Goal: Complete application form

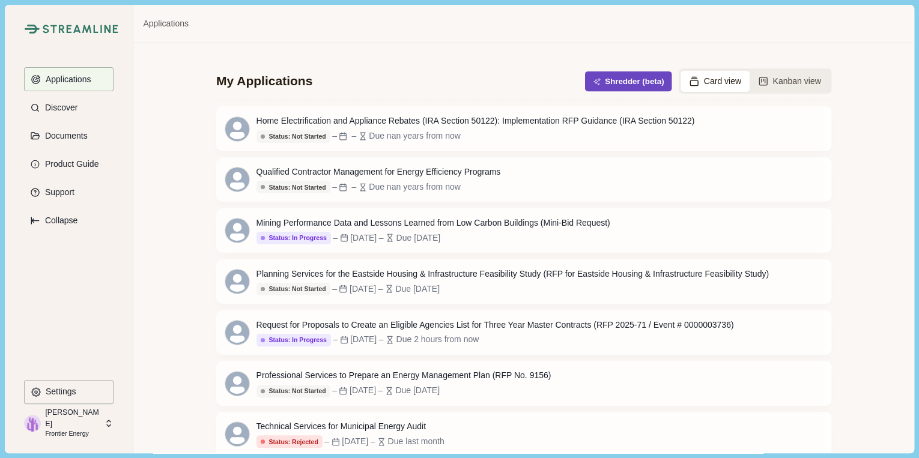
click at [630, 87] on button "Shredder (beta)" at bounding box center [628, 82] width 87 height 20
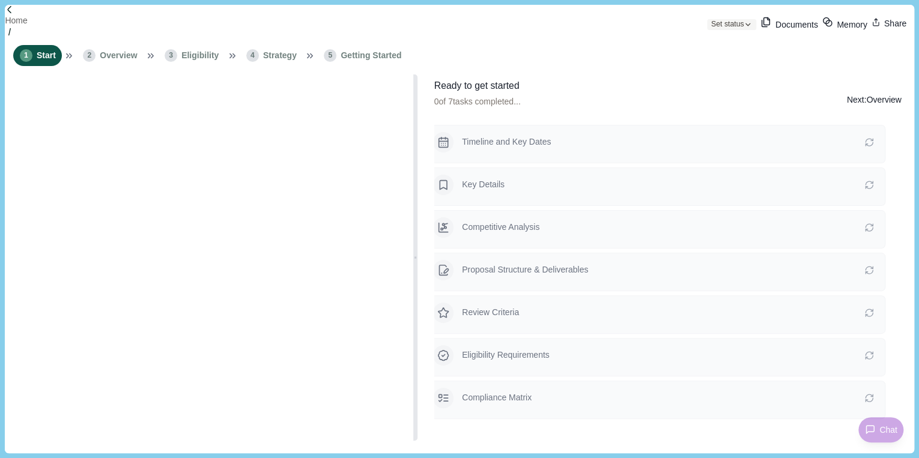
type input "**********"
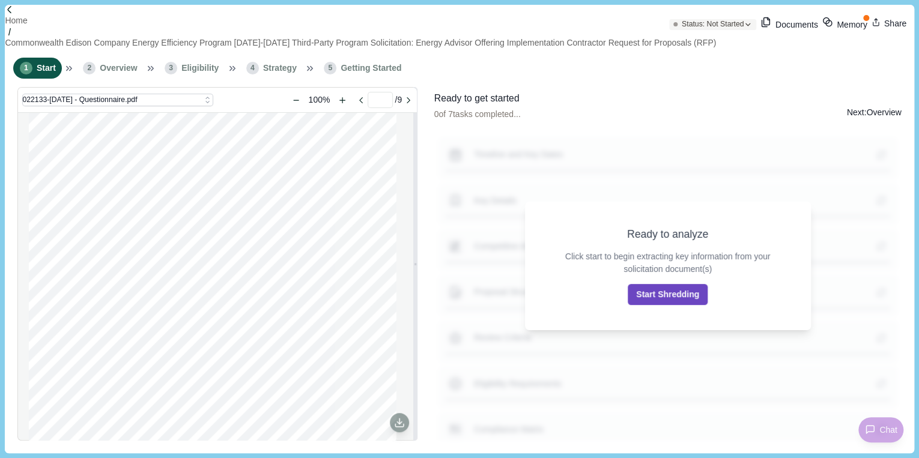
click at [674, 293] on button "Start Shredding" at bounding box center [668, 294] width 80 height 21
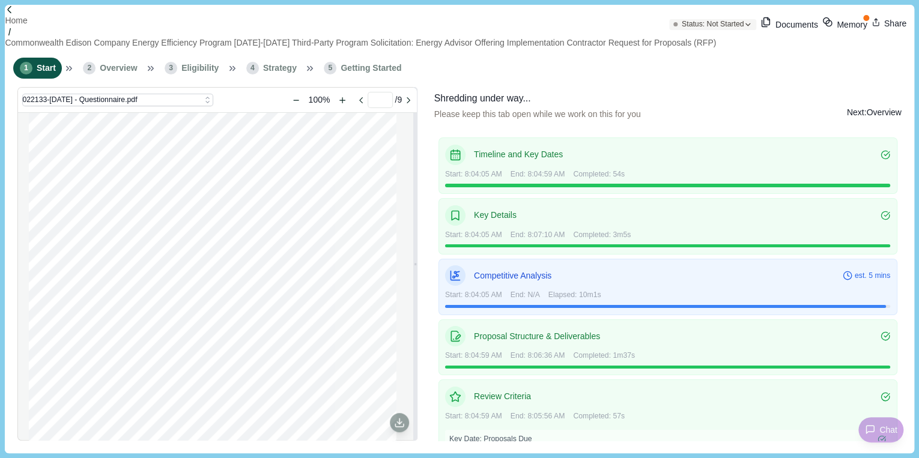
click at [827, 26] on button "Memory" at bounding box center [845, 24] width 45 height 14
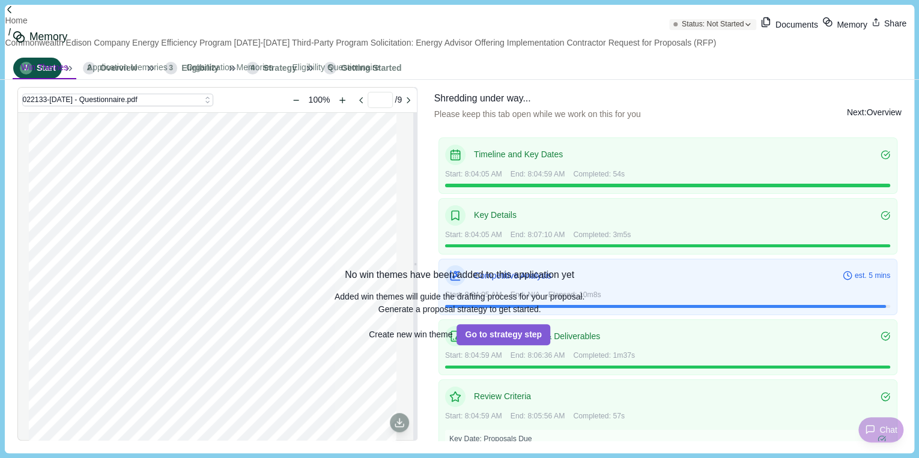
click at [0, 9] on button "Close" at bounding box center [0, 9] width 0 height 0
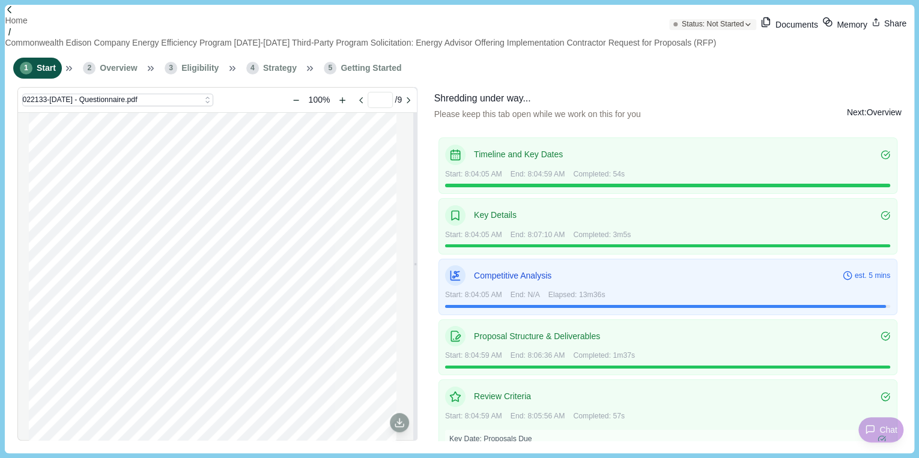
click at [708, 87] on div "Shredding under way... Please keep this tab open while we work on this for you …" at bounding box center [668, 266] width 476 height 358
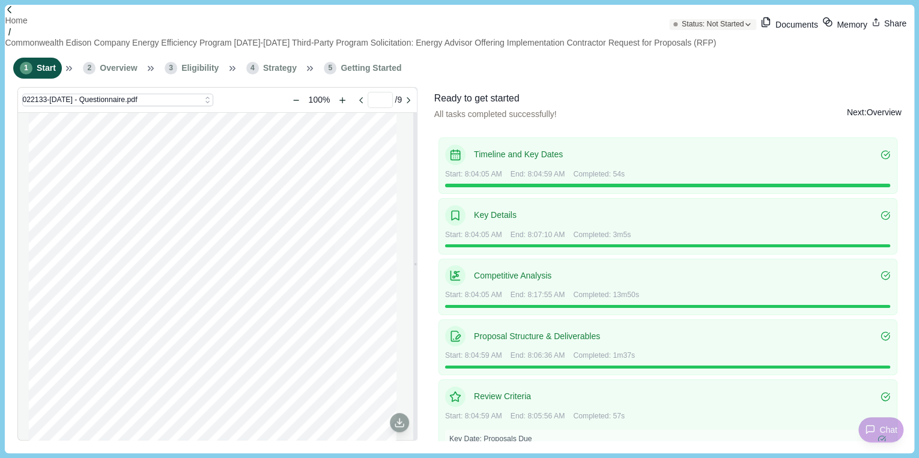
click at [39, 292] on div "Instructions Respond to each question in the questionnaire sheets. Note Certain…" at bounding box center [213, 351] width 368 height 476
click at [875, 91] on button "Next: Overview" at bounding box center [874, 112] width 55 height 42
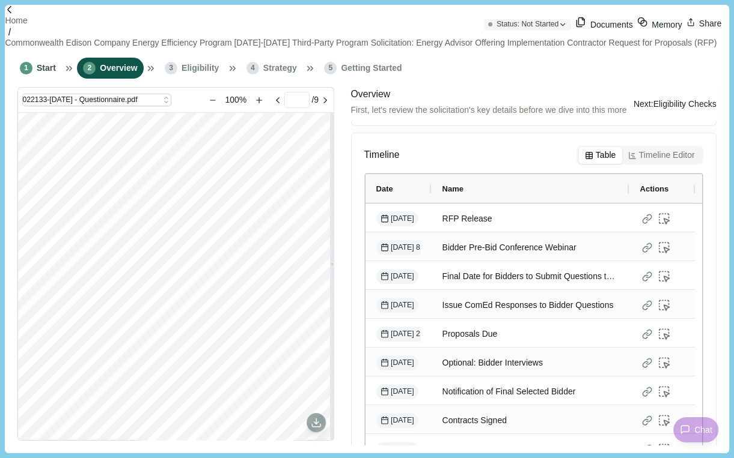
scroll to position [313, 0]
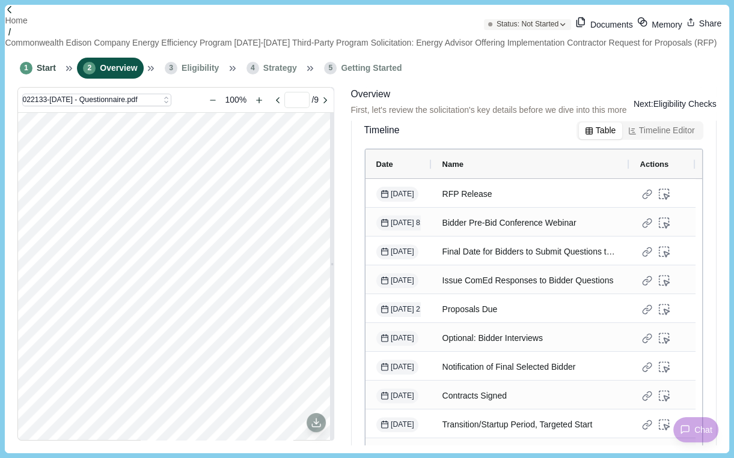
click at [657, 106] on button "Next: Eligibility Checks" at bounding box center [674, 104] width 83 height 13
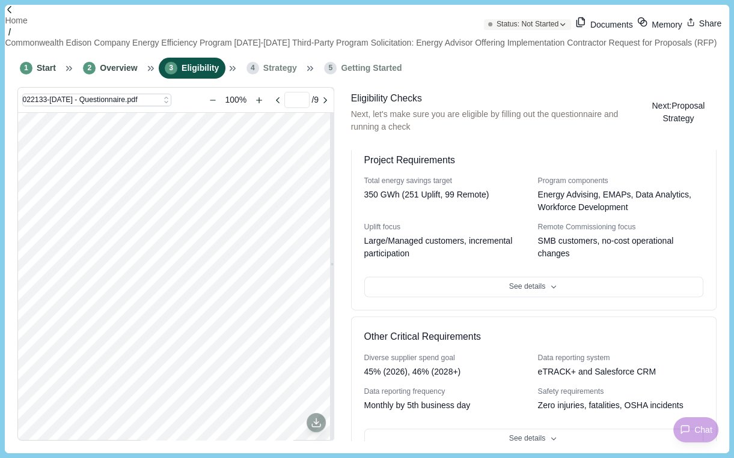
scroll to position [336, 0]
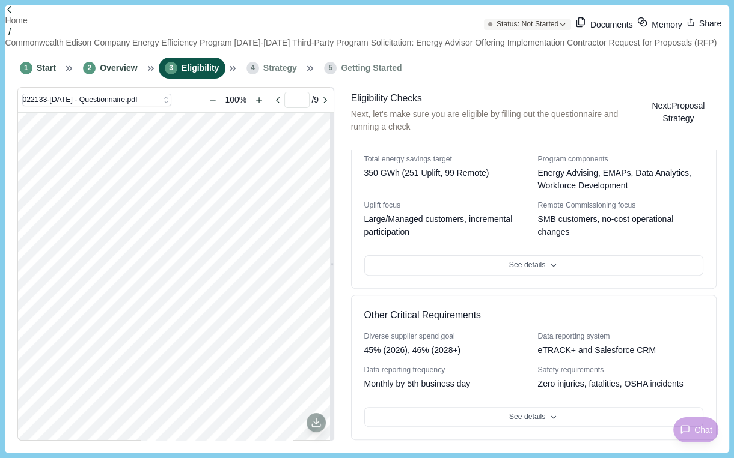
click at [653, 91] on button "Next: Proposal Strategy" at bounding box center [678, 112] width 76 height 42
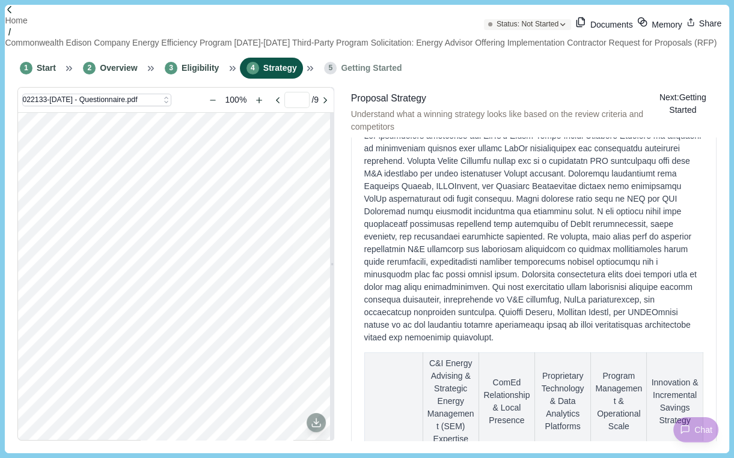
scroll to position [192, 0]
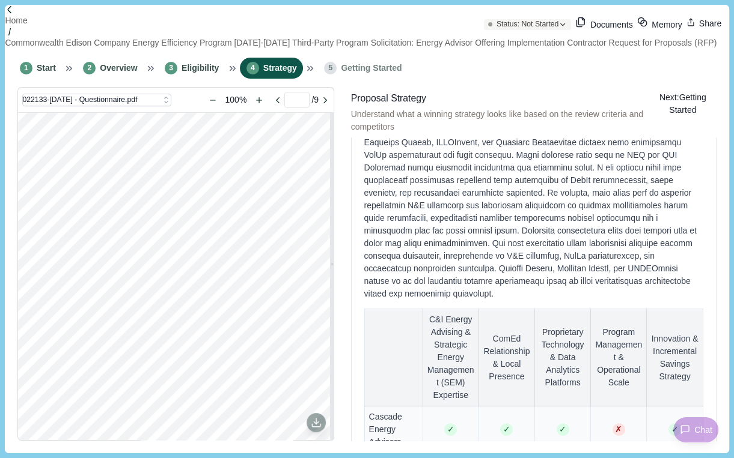
click at [654, 96] on button "Next: Getting Started" at bounding box center [682, 103] width 67 height 25
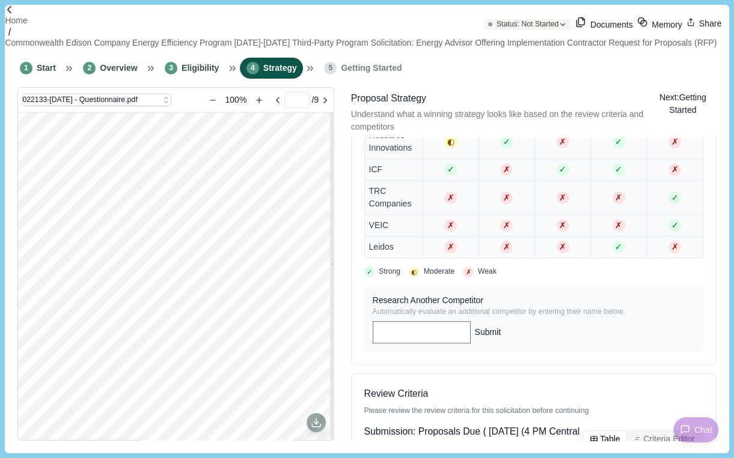
scroll to position [579, 0]
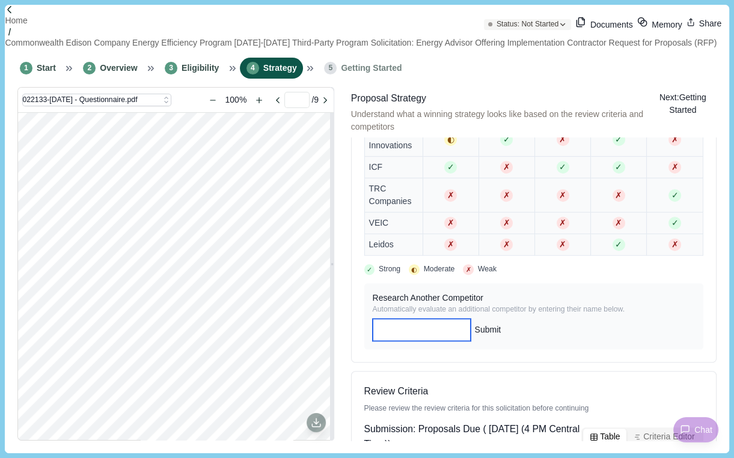
click at [455, 341] on input at bounding box center [422, 330] width 98 height 22
type input "**********"
click at [501, 341] on button "Submit" at bounding box center [488, 330] width 26 height 22
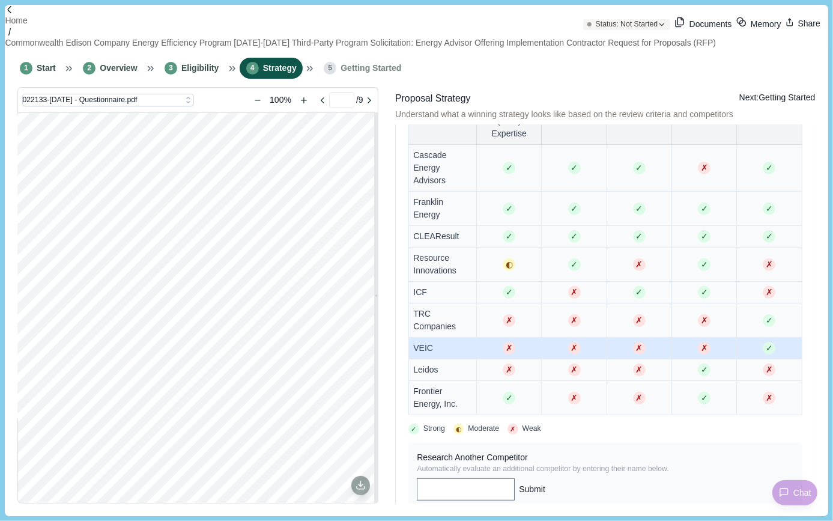
scroll to position [380, 0]
